Goal: Task Accomplishment & Management: Contribute content

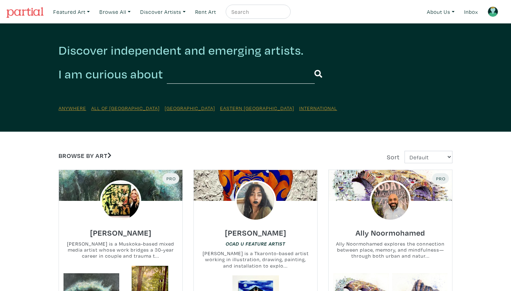
click at [487, 18] on link at bounding box center [492, 11] width 17 height 17
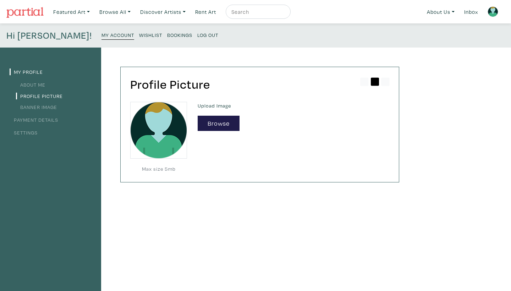
click at [21, 22] on nav "Featured Art Smalls Landscapes Abstracts New Contemporary The Minimalist Bold D…" at bounding box center [255, 11] width 511 height 23
click at [20, 12] on img at bounding box center [24, 12] width 37 height 11
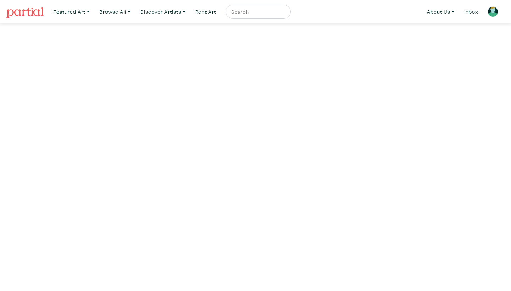
click at [488, 13] on img at bounding box center [492, 11] width 11 height 11
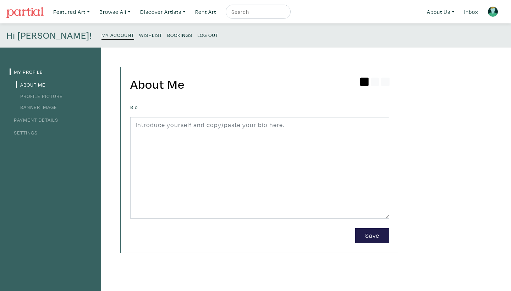
click at [13, 133] on link "Settings" at bounding box center [24, 132] width 28 height 7
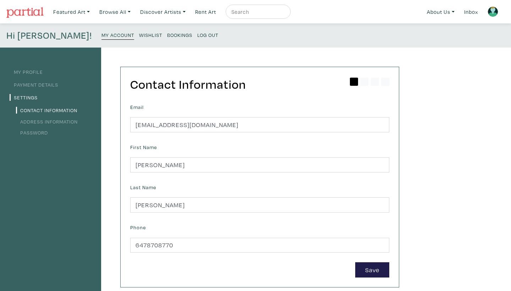
click at [491, 11] on img at bounding box center [492, 11] width 11 height 11
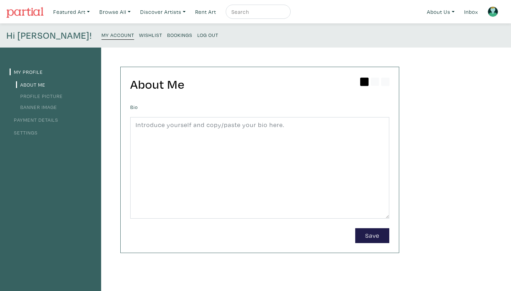
click at [19, 129] on link "Settings" at bounding box center [24, 132] width 28 height 7
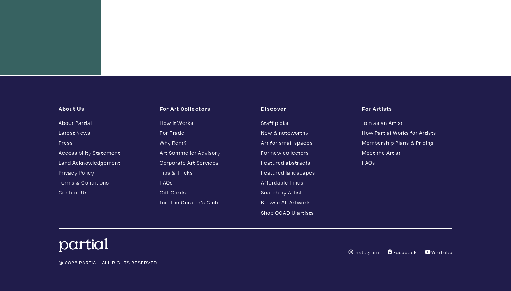
scroll to position [356, 0]
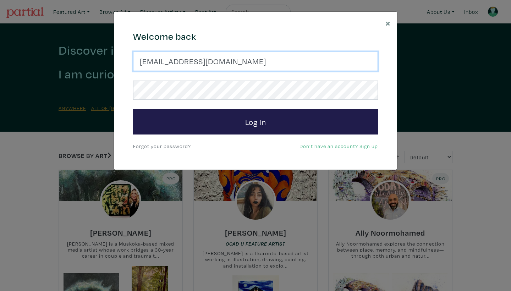
type input "yasminmh@my.yorku.ca"
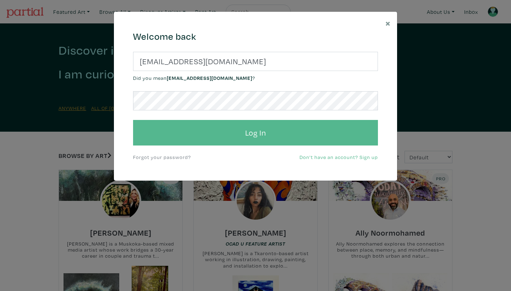
click at [231, 130] on button "Log In" at bounding box center [255, 133] width 245 height 26
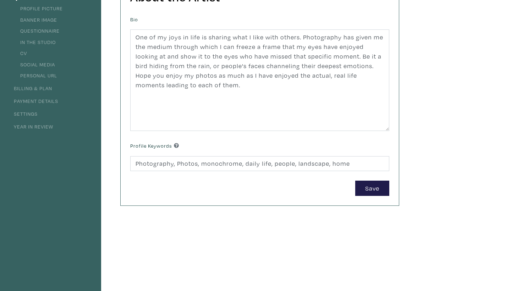
scroll to position [2, 0]
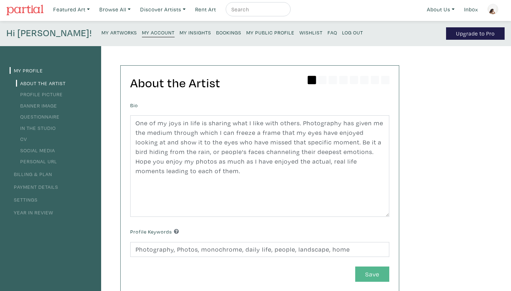
click at [378, 275] on button "Save" at bounding box center [372, 273] width 34 height 15
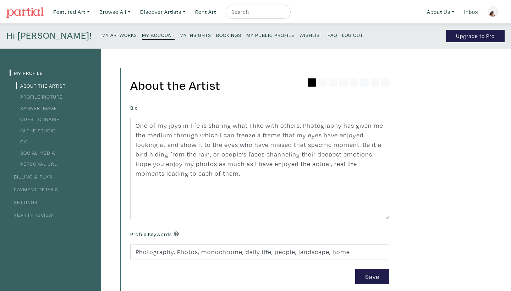
scroll to position [0, 0]
click at [21, 96] on link "Profile Picture" at bounding box center [39, 96] width 47 height 7
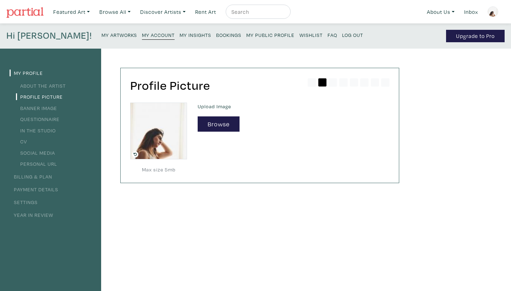
click at [212, 105] on label "Upload Image" at bounding box center [292, 106] width 191 height 8
click at [39, 109] on link "Banner Image" at bounding box center [36, 108] width 41 height 7
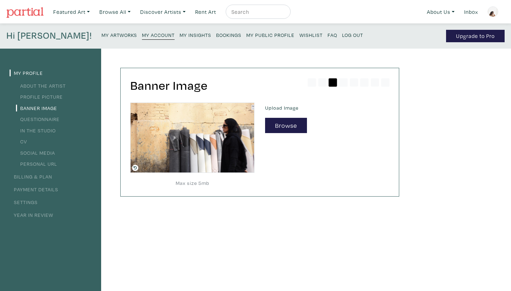
click at [39, 118] on link "Questionnaire" at bounding box center [38, 119] width 44 height 7
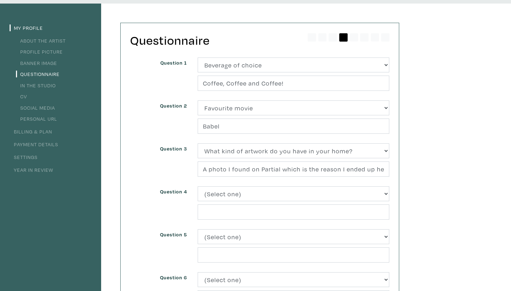
scroll to position [86, 0]
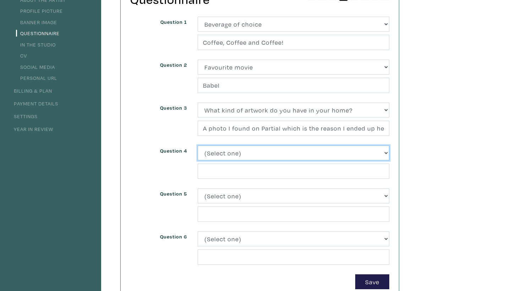
select select "3240"
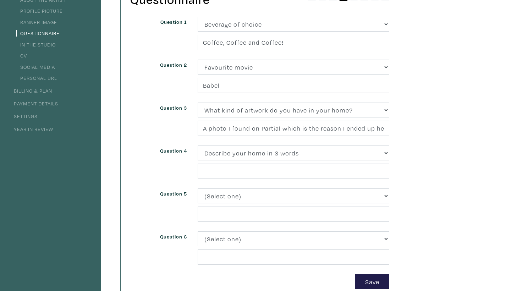
click at [247, 183] on div "(Select one) About Me Best season of the year in Toronto Describe your home in …" at bounding box center [293, 166] width 202 height 43
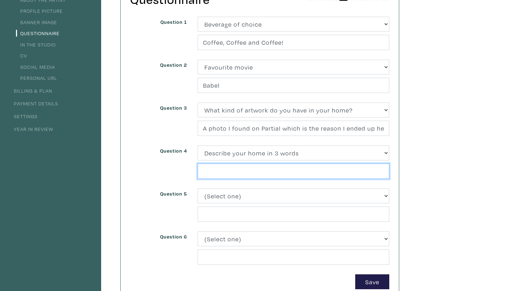
click at [247, 178] on input "text" at bounding box center [292, 170] width 191 height 15
type input "C"
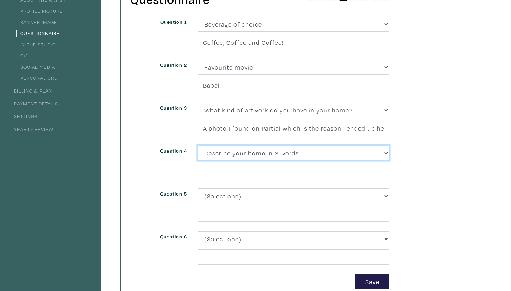
select select "3226"
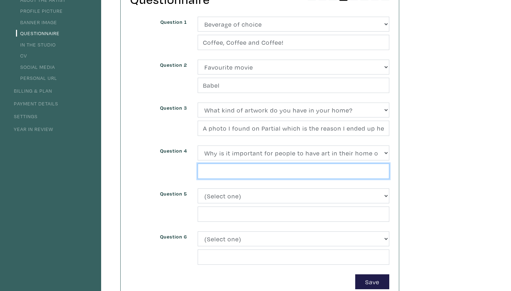
click at [229, 173] on input "text" at bounding box center [292, 170] width 191 height 15
type input "a"
click at [220, 173] on input "Art in any form and via any medium" at bounding box center [292, 170] width 191 height 15
click at [213, 172] on input "Art in any form and via any medium" at bounding box center [292, 170] width 191 height 15
click at [311, 170] on input "Art ,in any form and via any medium" at bounding box center [292, 170] width 191 height 15
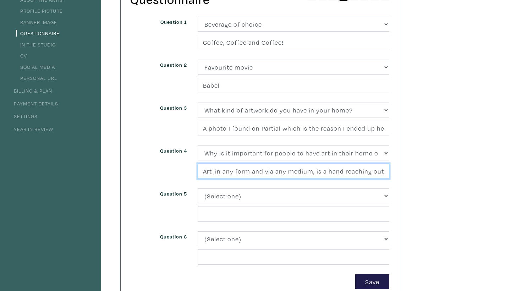
click at [342, 173] on input "Art ,in any form and via any medium, is a hand reaching out to you. Grabbing th…" at bounding box center [292, 170] width 191 height 15
click at [343, 172] on input "Art ,in any form and via any medium, is a hand reaching out to you. Grabbing th…" at bounding box center [292, 170] width 191 height 15
click at [363, 172] on input "Art ,in any form and via any medium, is a hand reaching out to you. Grabbing th…" at bounding box center [292, 170] width 191 height 15
type input "Art ,in any form and via any medium, is a hand reaching out to you. Grabbing th…"
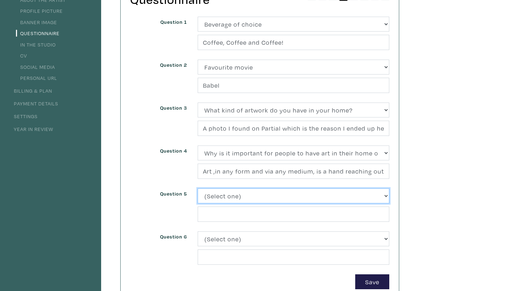
select select "3243"
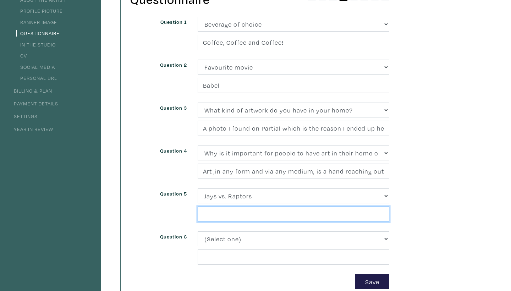
click at [267, 217] on input "text" at bounding box center [292, 213] width 191 height 15
type input "I seriously need someone to explain this sport to me."
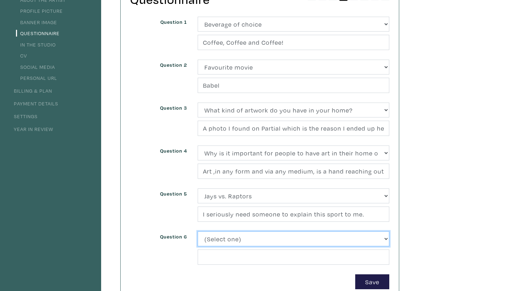
select select "3265"
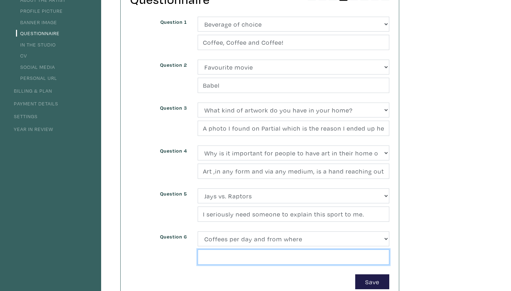
click at [266, 252] on input "text" at bounding box center [292, 256] width 191 height 15
type input "d"
click at [234, 255] on input "text" at bounding box center [292, 256] width 191 height 15
type input "T"
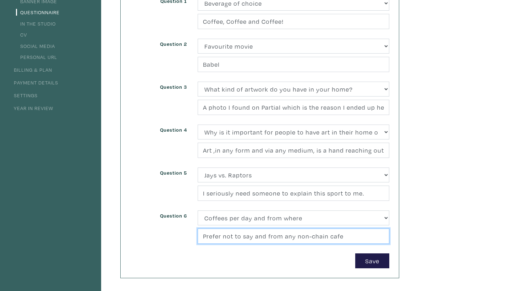
scroll to position [136, 0]
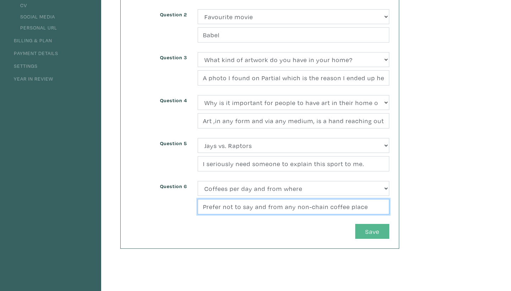
type input "Prefer not to say and from any non-chain coffee place"
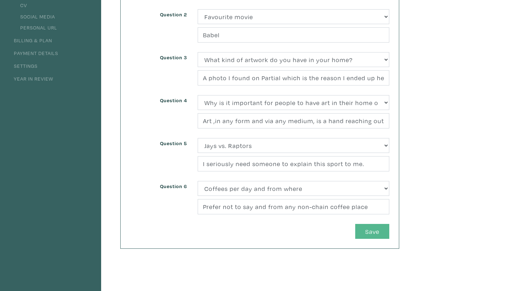
click at [378, 231] on button "Save" at bounding box center [372, 231] width 34 height 15
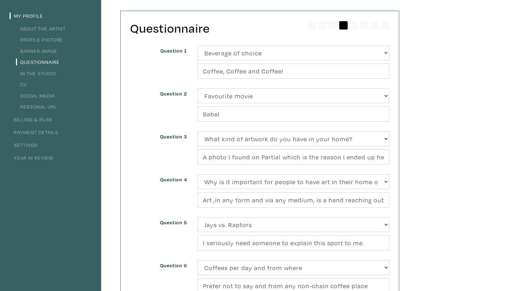
scroll to position [0, 0]
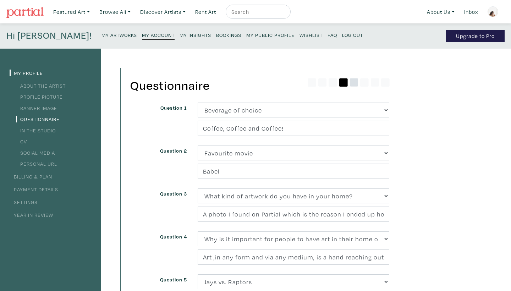
click at [355, 82] on icon at bounding box center [354, 82] width 9 height 9
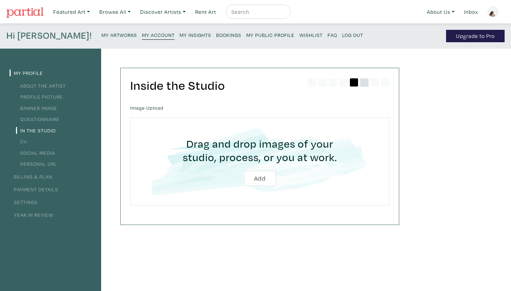
click at [365, 85] on icon at bounding box center [364, 82] width 9 height 9
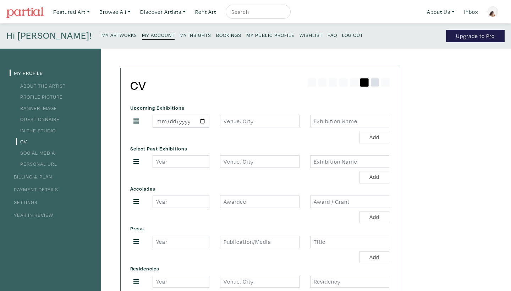
click at [377, 80] on icon at bounding box center [374, 82] width 9 height 9
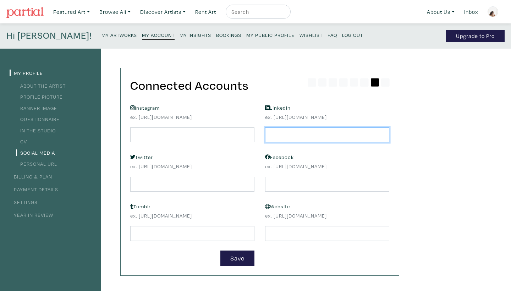
click at [301, 132] on input "text" at bounding box center [327, 134] width 124 height 15
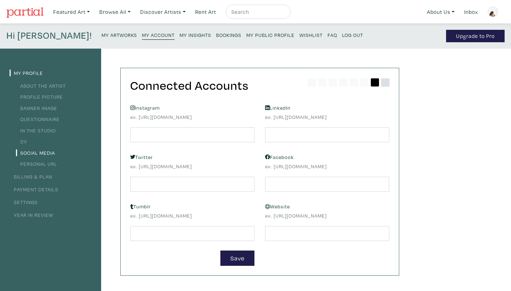
click at [389, 80] on icon at bounding box center [385, 82] width 9 height 9
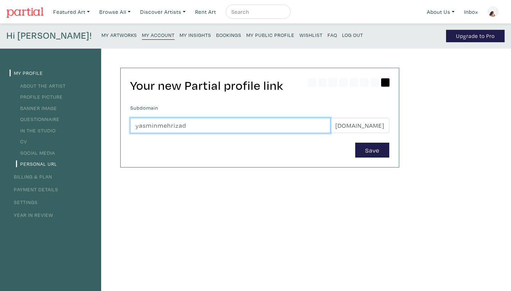
click at [207, 127] on input "yasminmehrizad" at bounding box center [230, 125] width 200 height 15
type input "yasminmh"
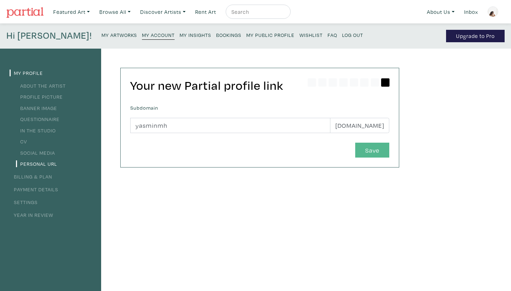
click at [369, 154] on button "Save" at bounding box center [372, 150] width 34 height 15
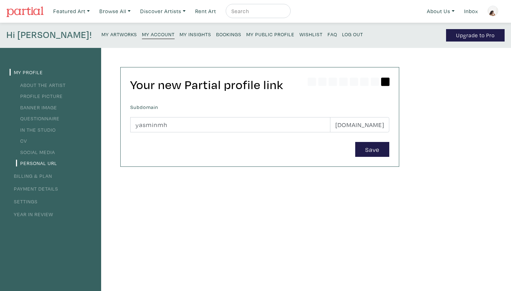
click at [403, 82] on div "Your new Partial profile link [GEOGRAPHIC_DATA] yasminmh [DOMAIN_NAME] Save" at bounding box center [252, 240] width 303 height 385
click at [30, 177] on link "Billing & Plan" at bounding box center [31, 175] width 43 height 7
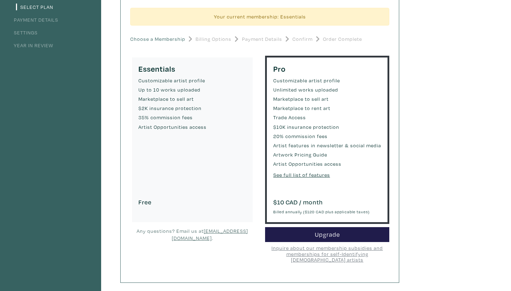
scroll to position [55, 0]
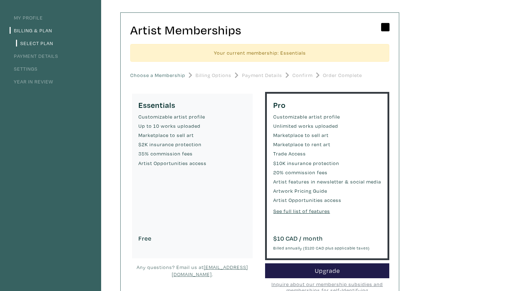
click at [167, 151] on small "35% commission fees" at bounding box center [192, 154] width 108 height 8
click at [146, 238] on h6 "Free" at bounding box center [192, 238] width 108 height 8
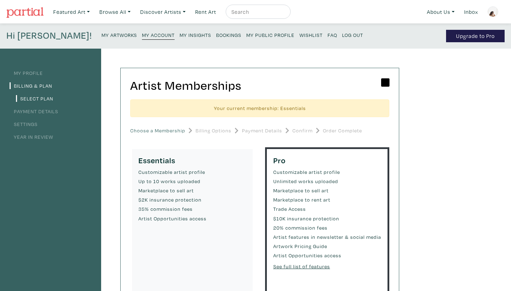
scroll to position [0, 0]
click at [182, 174] on small "Customizable artist profile" at bounding box center [192, 172] width 108 height 8
click at [169, 129] on small "Choose a Membership" at bounding box center [157, 131] width 55 height 8
click at [213, 128] on small "Billing Options" at bounding box center [213, 131] width 36 height 8
click at [399, 80] on div "Artist Memberships Your current membership: Essentials Choose a Membership Bill…" at bounding box center [252, 241] width 303 height 385
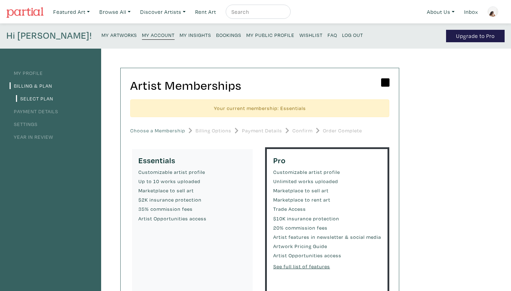
click at [27, 111] on link "Payment Details" at bounding box center [34, 111] width 49 height 7
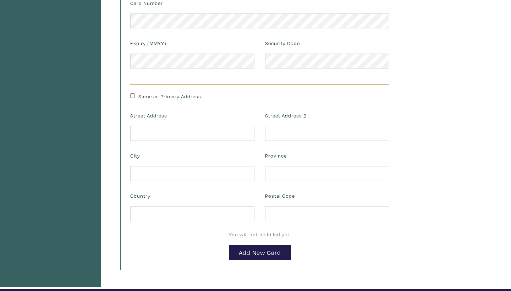
scroll to position [50, 0]
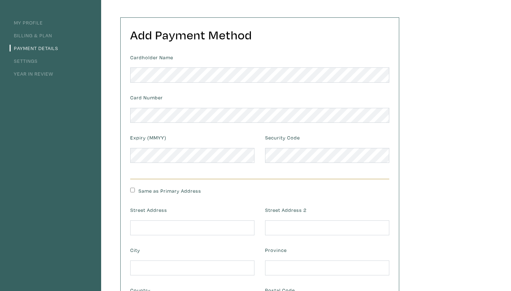
click at [26, 36] on link "Billing & Plan" at bounding box center [31, 35] width 43 height 7
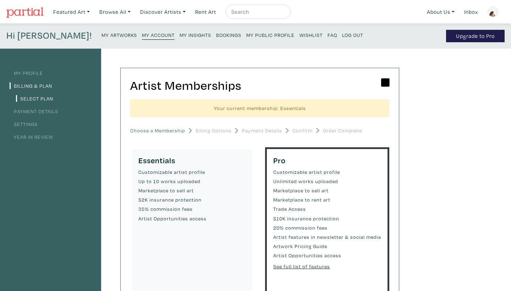
click at [171, 132] on small "Choose a Membership" at bounding box center [157, 131] width 55 height 8
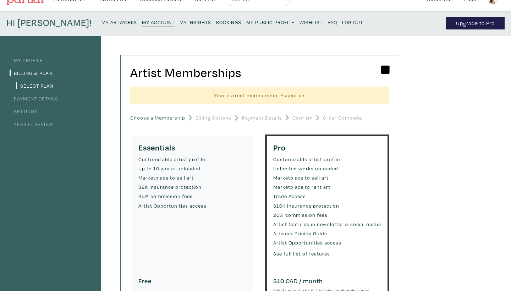
scroll to position [14, 0]
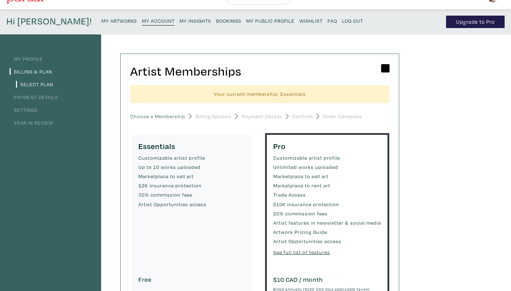
click at [26, 95] on link "Payment Details" at bounding box center [34, 97] width 49 height 7
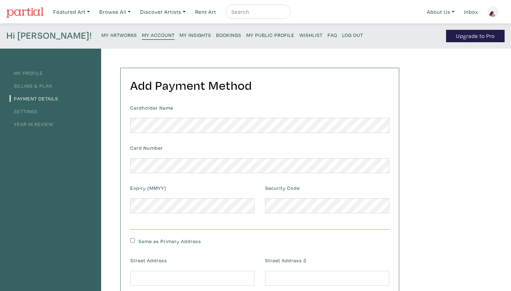
click at [23, 107] on li "Settings" at bounding box center [51, 111] width 82 height 10
click at [23, 114] on li "Settings" at bounding box center [51, 111] width 82 height 10
click at [23, 112] on link "Settings" at bounding box center [24, 111] width 28 height 7
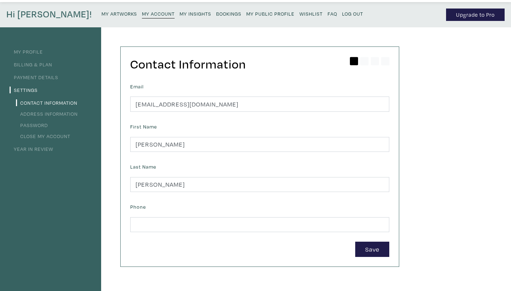
scroll to position [22, 0]
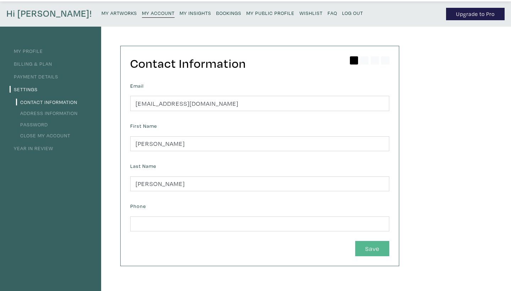
click at [367, 250] on button "Save" at bounding box center [372, 248] width 34 height 15
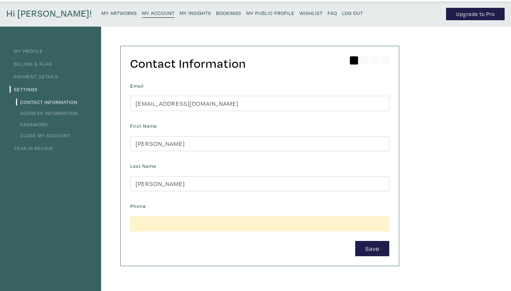
click at [33, 112] on link "Address Information" at bounding box center [47, 113] width 62 height 7
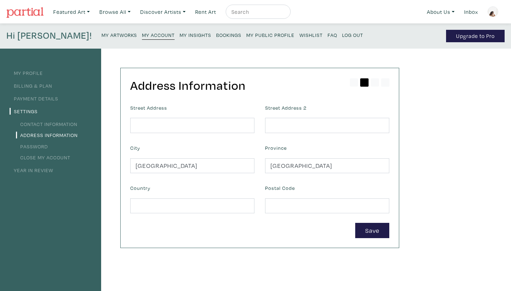
click at [37, 144] on link "Password" at bounding box center [32, 146] width 32 height 7
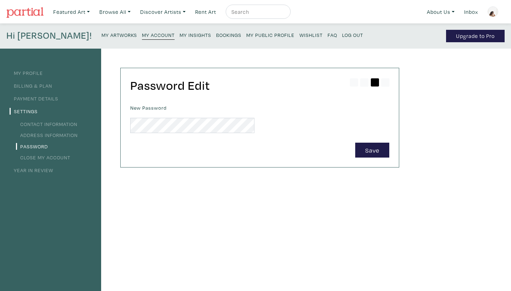
click at [37, 170] on link "Year in Review" at bounding box center [32, 170] width 44 height 7
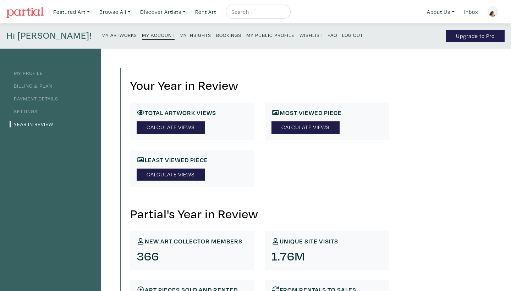
click at [101, 37] on small "My Artworks" at bounding box center [118, 35] width 35 height 7
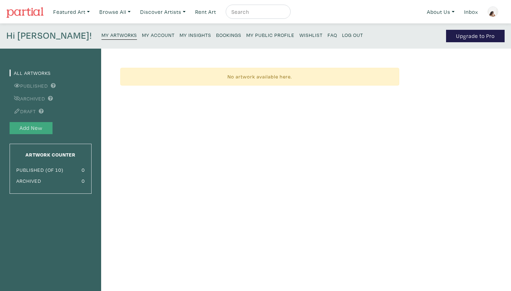
click at [26, 131] on button "Add New" at bounding box center [31, 128] width 43 height 12
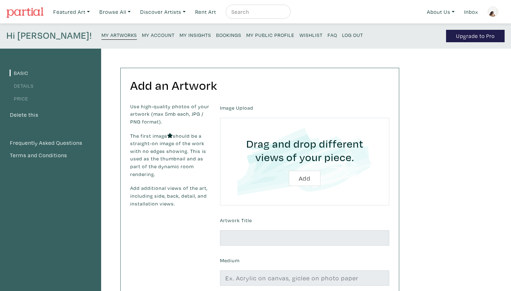
click at [311, 178] on input "file" at bounding box center [304, 161] width 149 height 67
click at [306, 175] on input "file" at bounding box center [304, 161] width 149 height 67
type input "C:\fakepath\00E26B77-7D78-4508-8A80-026C96DC7A46_1_201_a.jpeg"
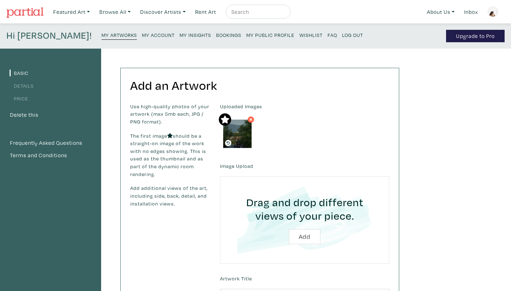
click at [277, 224] on input "file" at bounding box center [304, 219] width 149 height 67
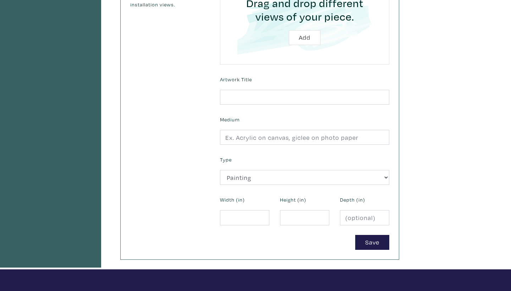
scroll to position [197, 0]
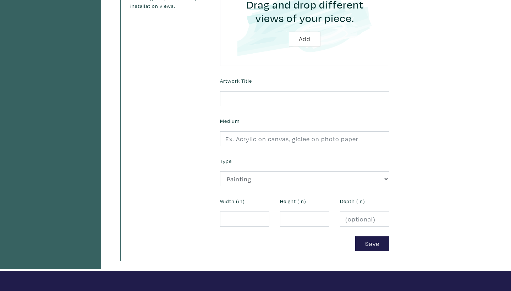
click at [324, 166] on div "Type 2D Works Drawing / Print Painting Photography Sculpture Textile and Fibre …" at bounding box center [304, 171] width 180 height 30
select select "187"
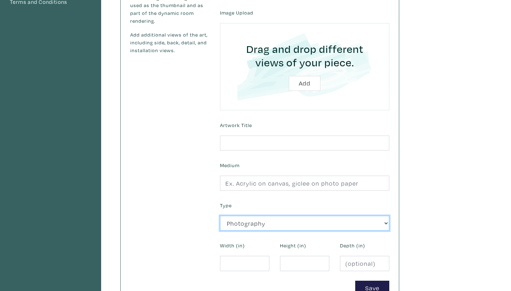
scroll to position [117, 0]
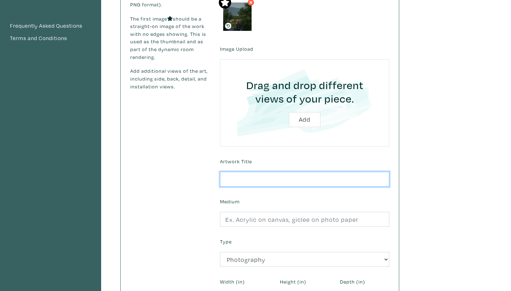
click at [306, 186] on input "text" at bounding box center [304, 179] width 169 height 15
type input "O"
type input "T"
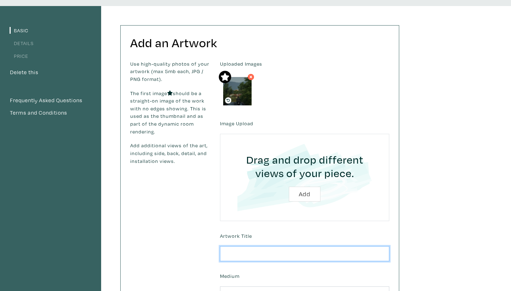
scroll to position [42, 0]
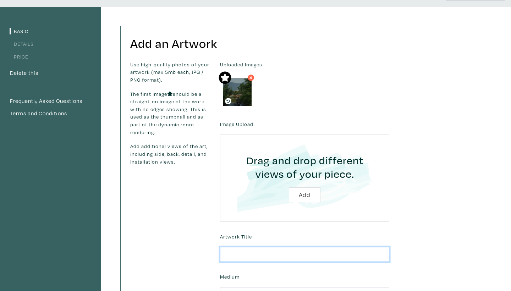
click at [284, 259] on input "text" at bounding box center [304, 254] width 169 height 15
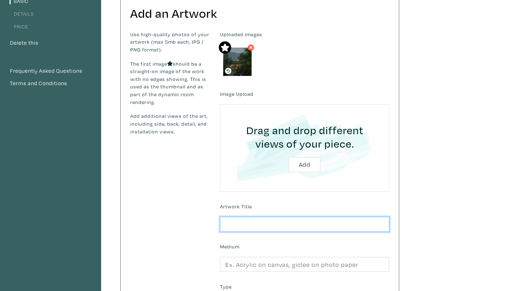
scroll to position [72, 0]
click at [240, 225] on input "text" at bounding box center [304, 223] width 169 height 15
type input "O"
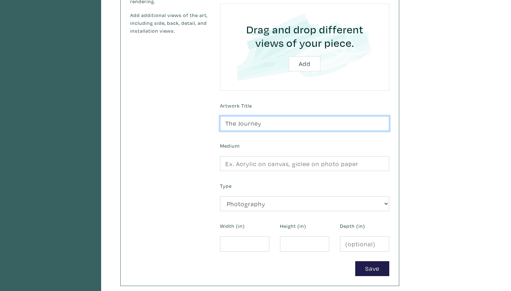
scroll to position [209, 0]
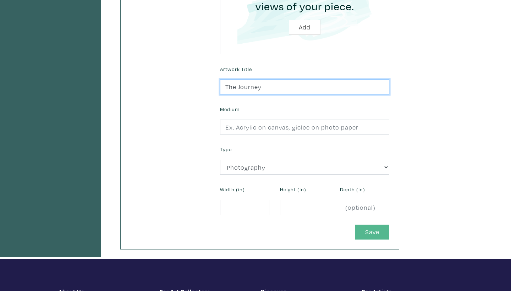
type input "The Journey"
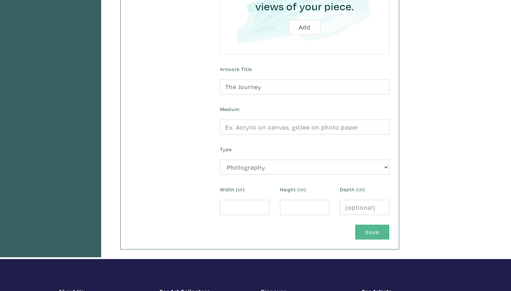
click at [366, 231] on button "Save" at bounding box center [372, 231] width 34 height 15
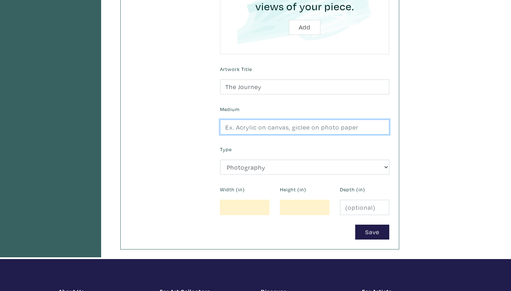
click at [261, 132] on input "text" at bounding box center [304, 126] width 169 height 15
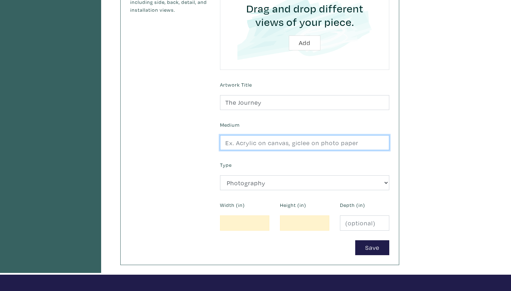
scroll to position [193, 0]
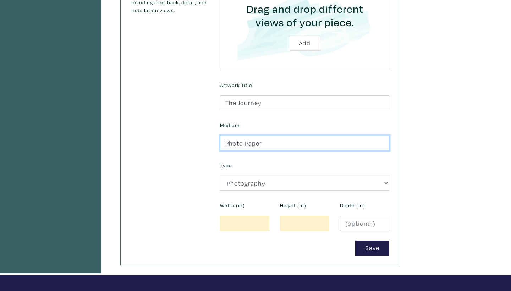
type input "Photo Paper"
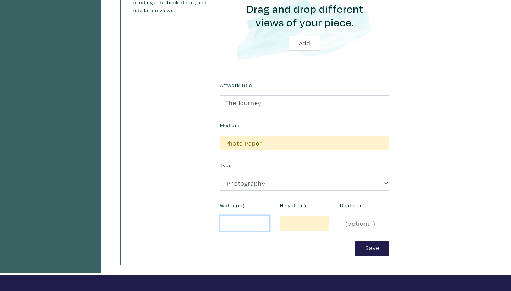
click at [247, 226] on input "number" at bounding box center [244, 223] width 49 height 15
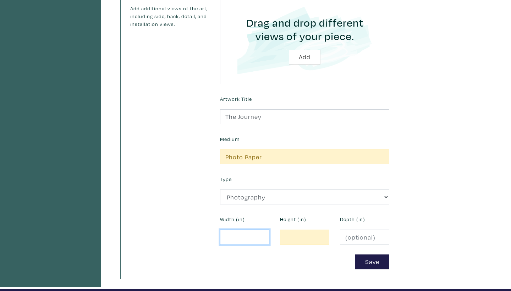
scroll to position [195, 0]
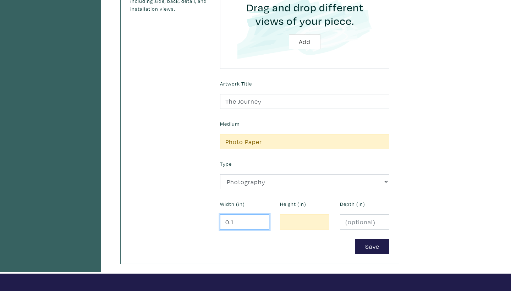
click at [260, 218] on input "0.1" at bounding box center [244, 221] width 49 height 15
click at [260, 218] on input "0.2" at bounding box center [244, 221] width 49 height 15
click at [260, 218] on input "0.3" at bounding box center [244, 221] width 49 height 15
click at [260, 218] on input "0.4" at bounding box center [244, 221] width 49 height 15
type input "0"
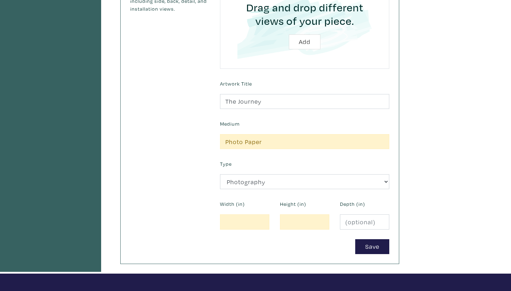
click at [241, 207] on label "Width (in)" at bounding box center [232, 204] width 25 height 8
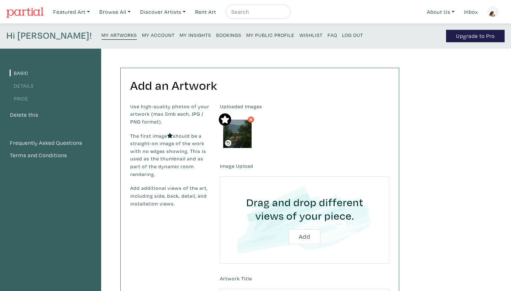
scroll to position [0, 0]
